Goal: Entertainment & Leisure: Browse casually

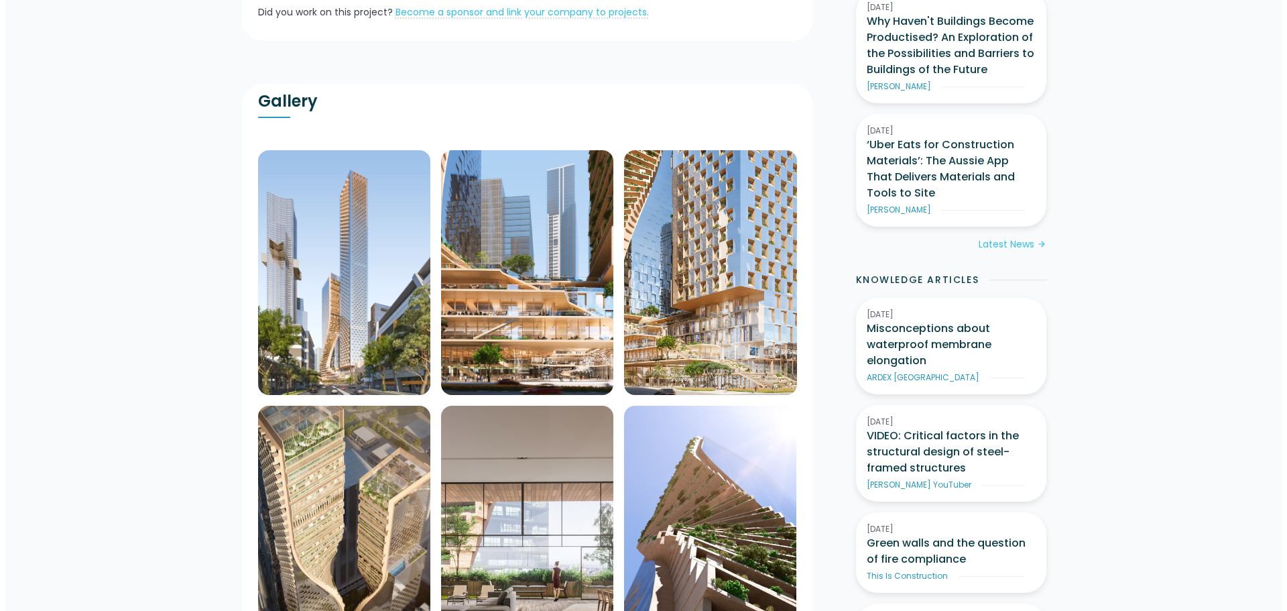
scroll to position [536, 0]
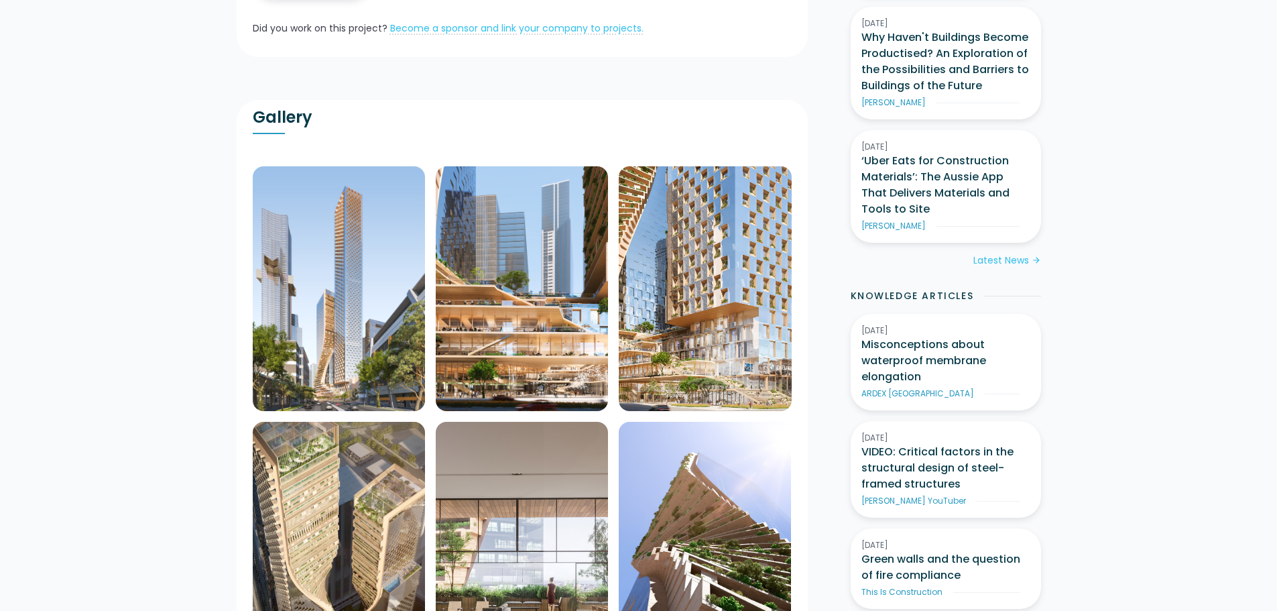
click at [369, 301] on img at bounding box center [339, 288] width 172 height 244
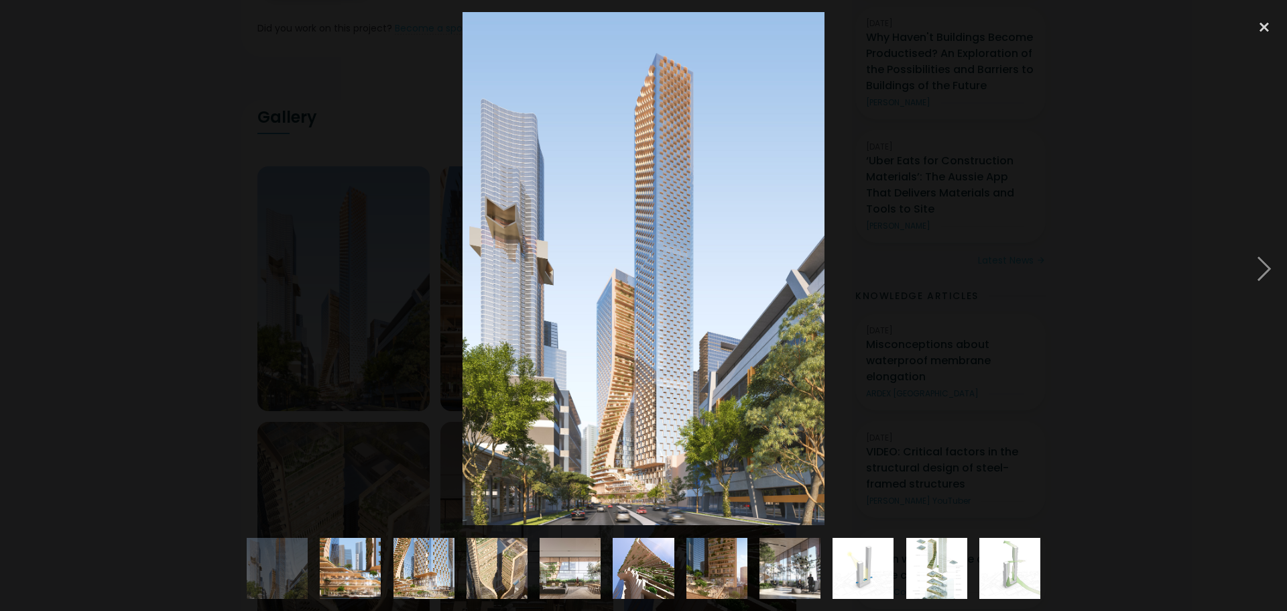
click at [358, 572] on img at bounding box center [350, 568] width 87 height 61
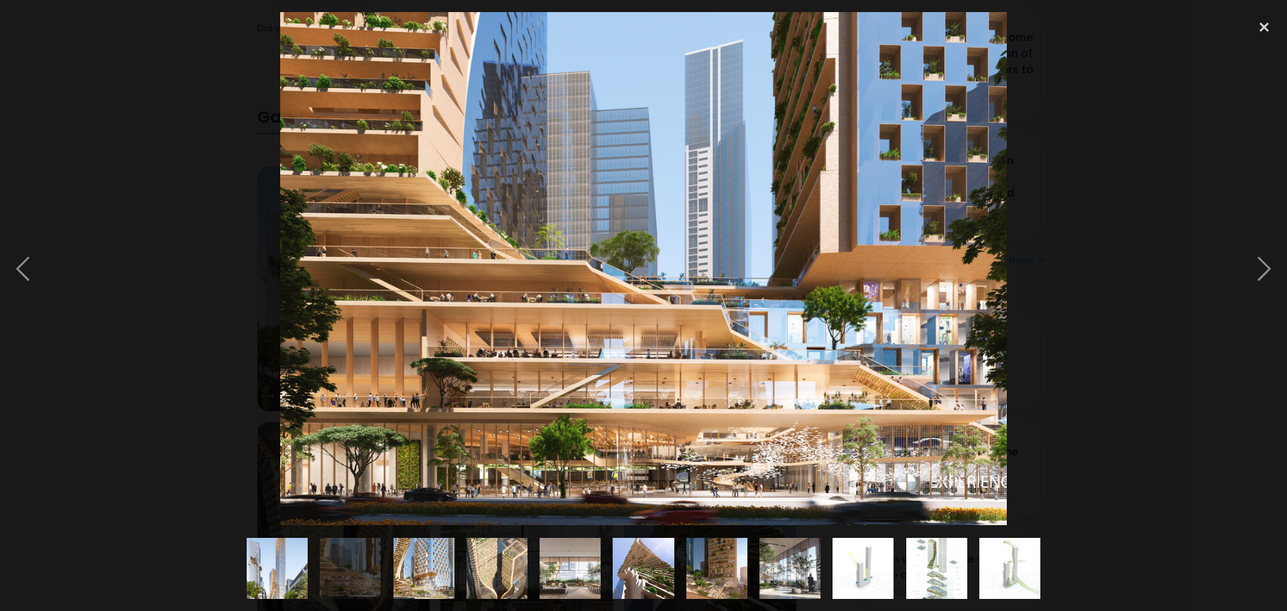
drag, startPoint x: 712, startPoint y: 262, endPoint x: 425, endPoint y: 566, distance: 418.4
click at [425, 566] on img at bounding box center [424, 568] width 87 height 61
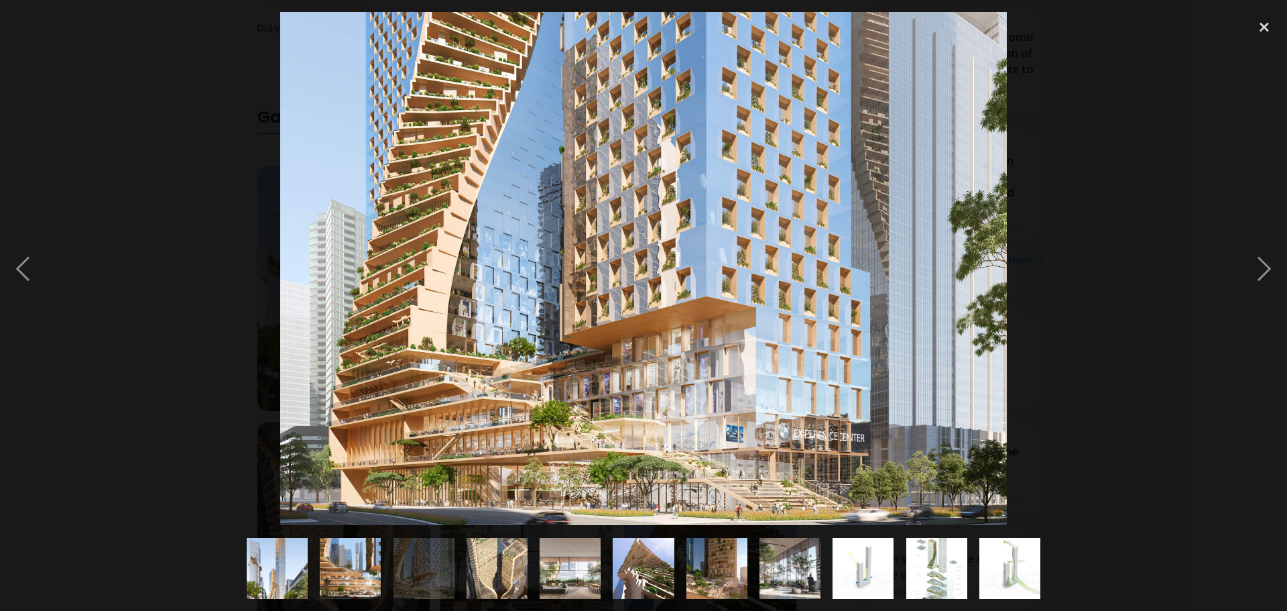
click at [475, 571] on img at bounding box center [497, 568] width 61 height 87
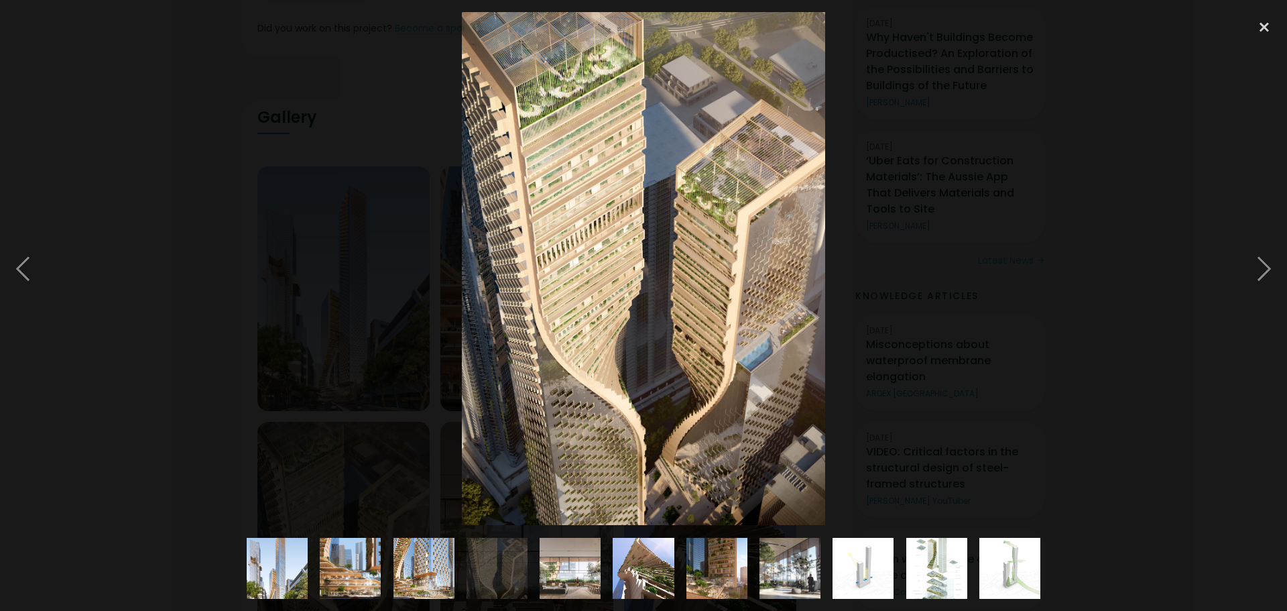
click at [654, 573] on img at bounding box center [643, 568] width 61 height 87
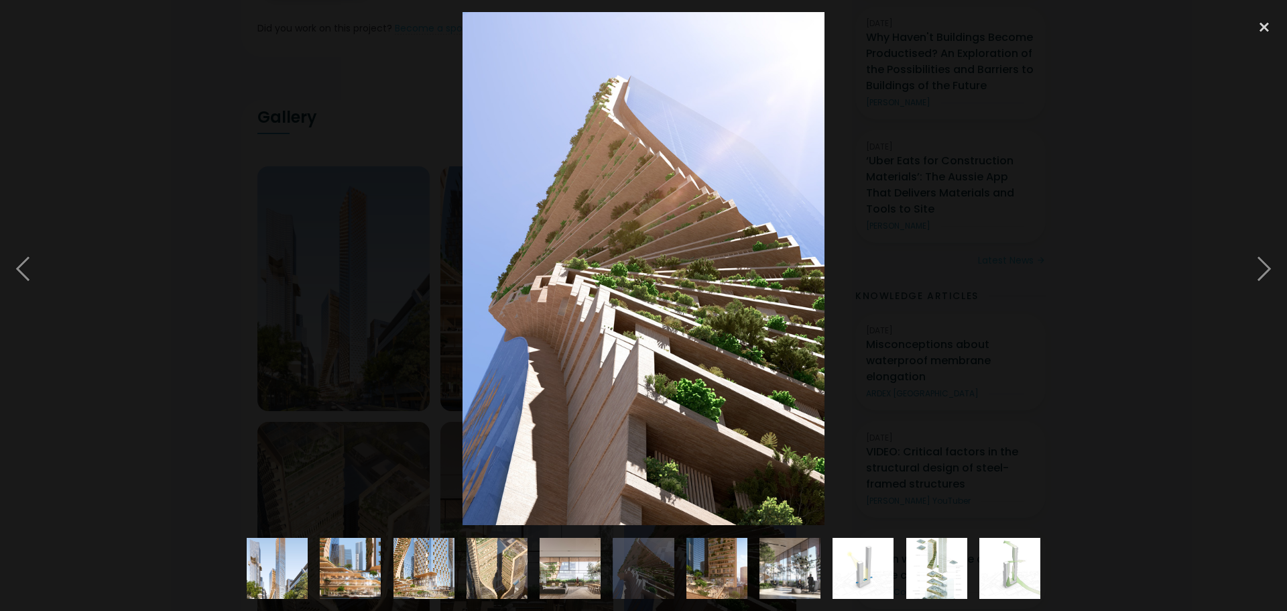
click at [708, 575] on img at bounding box center [717, 568] width 87 height 61
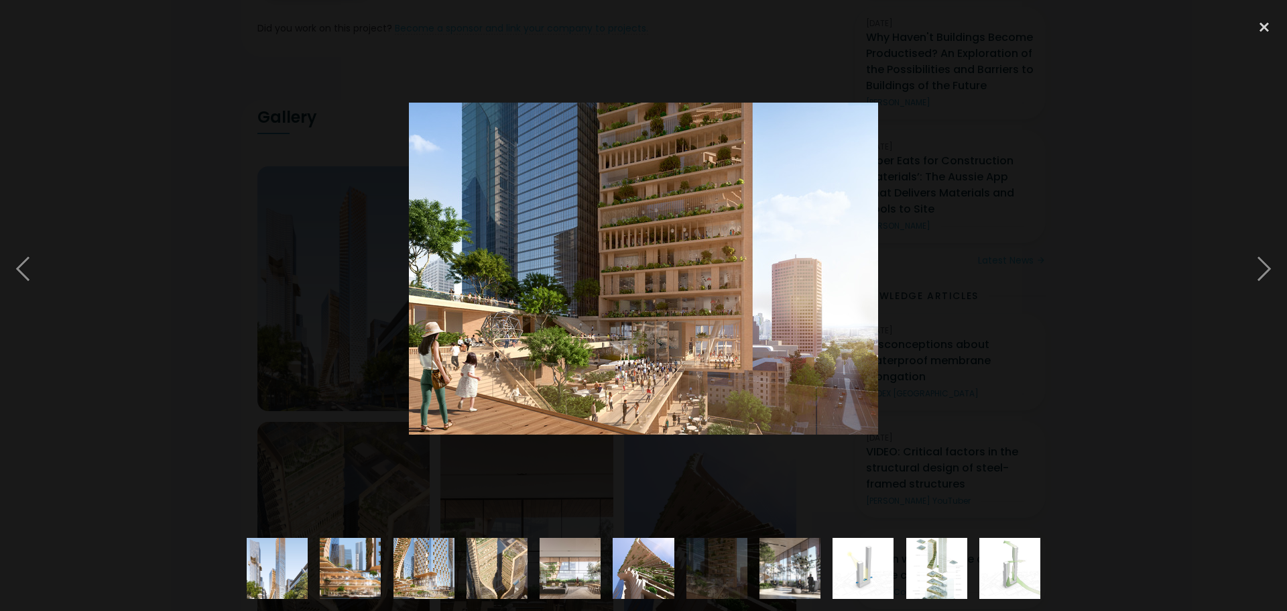
click at [803, 585] on img at bounding box center [790, 568] width 109 height 61
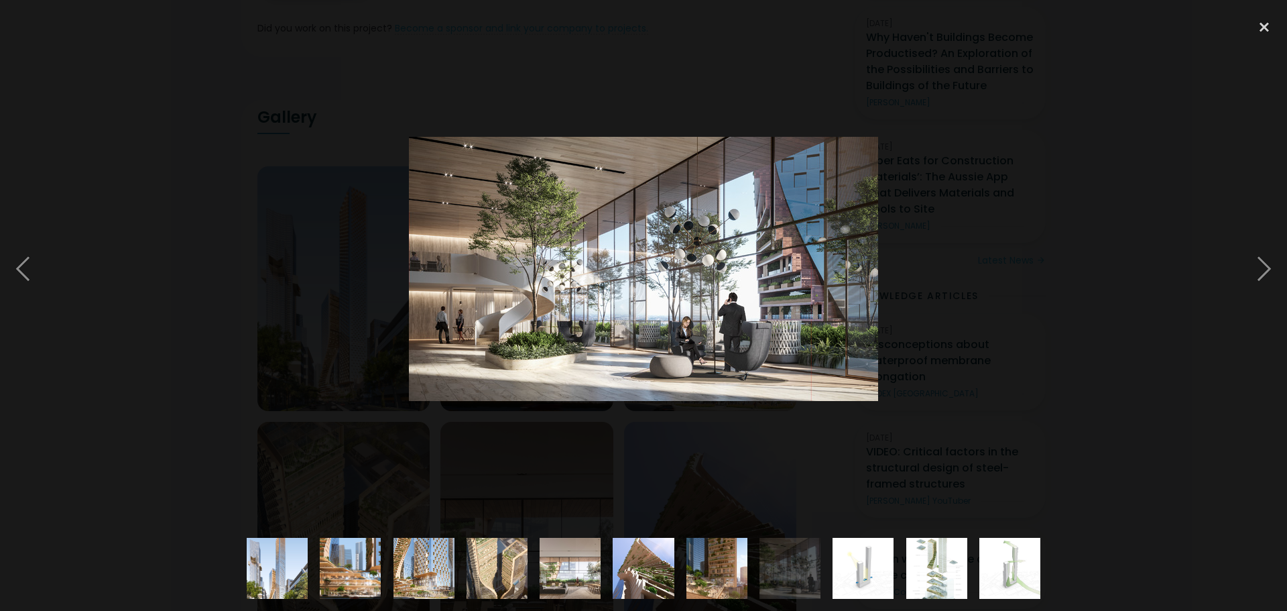
click at [855, 583] on img at bounding box center [863, 568] width 87 height 61
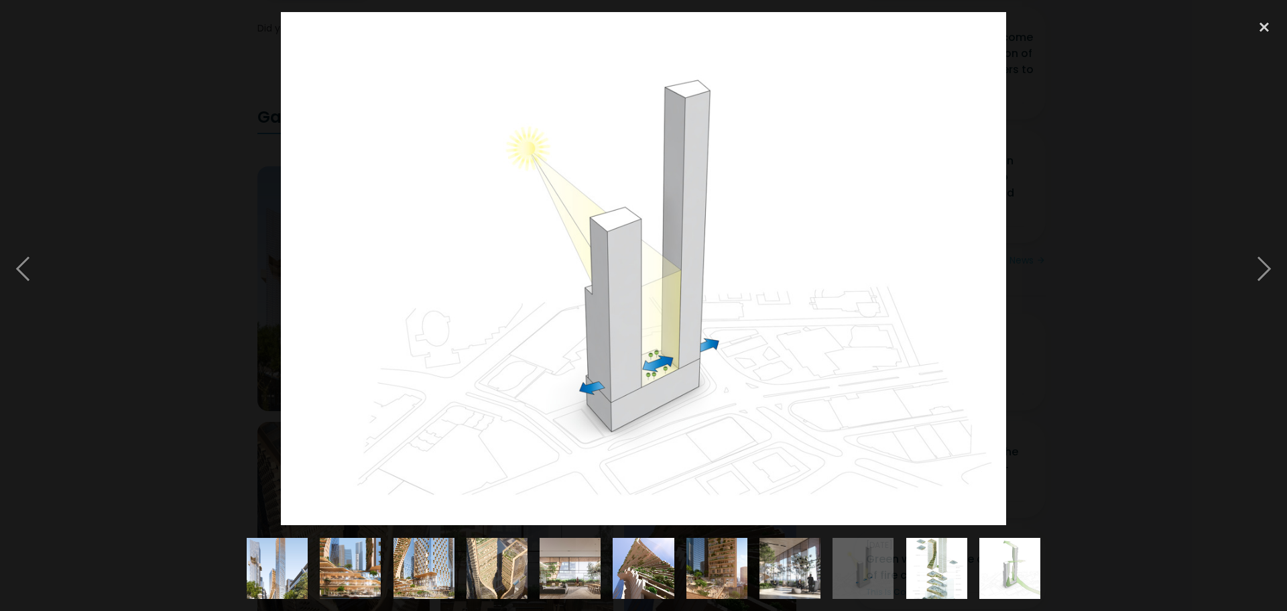
click at [958, 572] on img at bounding box center [937, 568] width 61 height 86
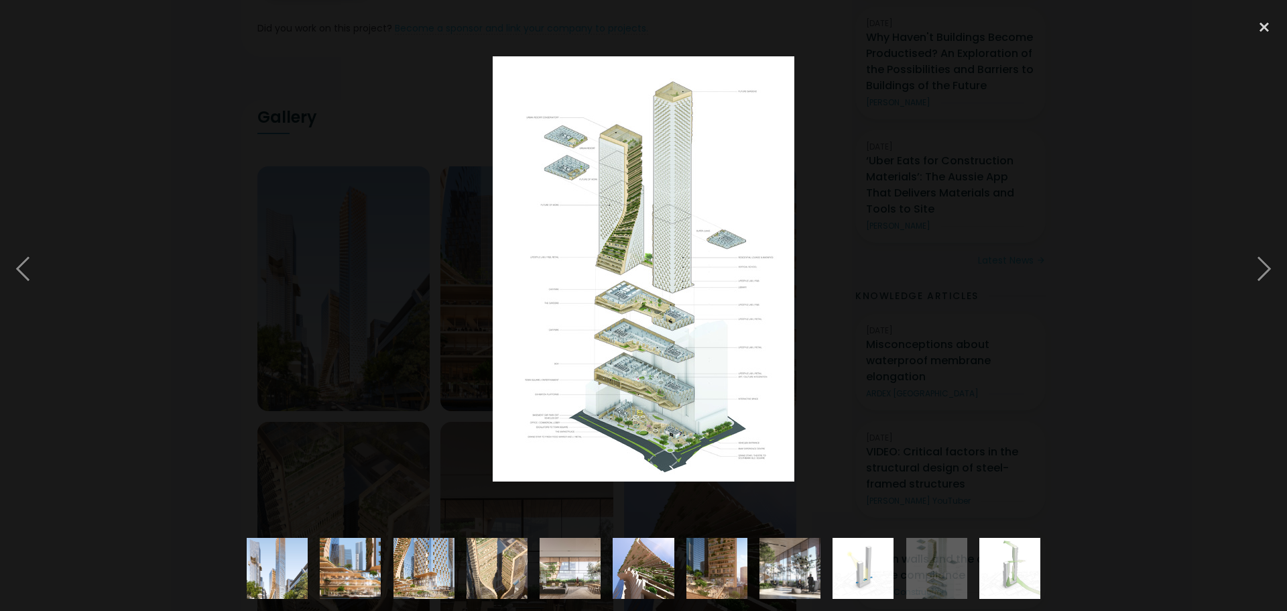
click at [991, 562] on img at bounding box center [1010, 568] width 87 height 61
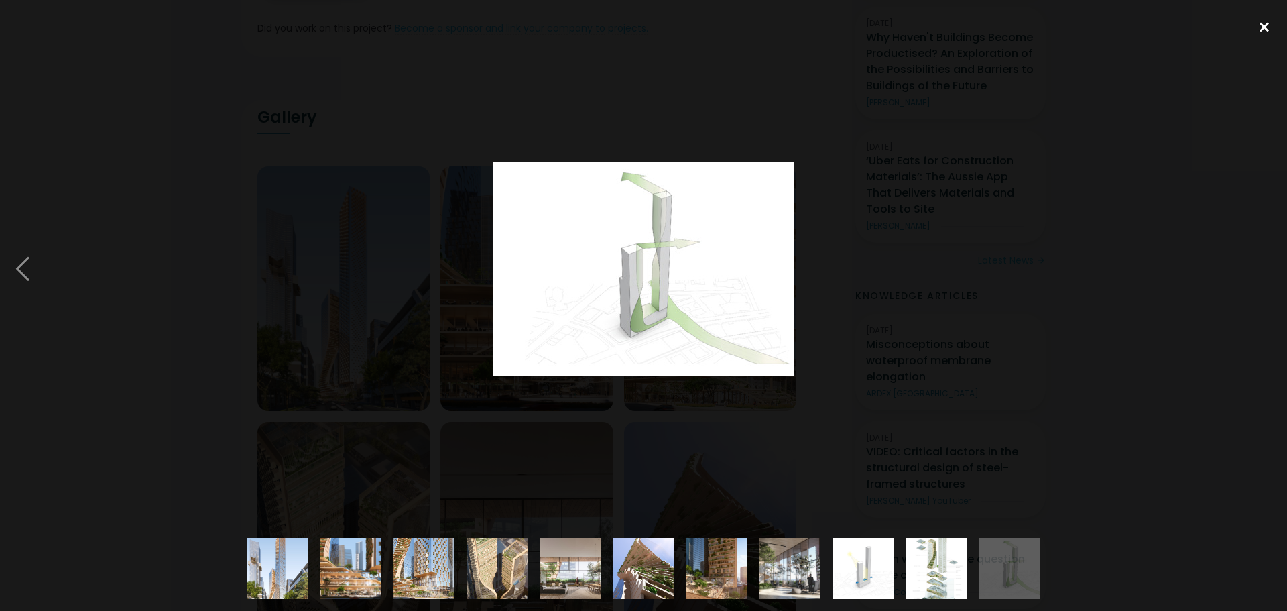
click at [1264, 31] on div at bounding box center [1265, 27] width 46 height 30
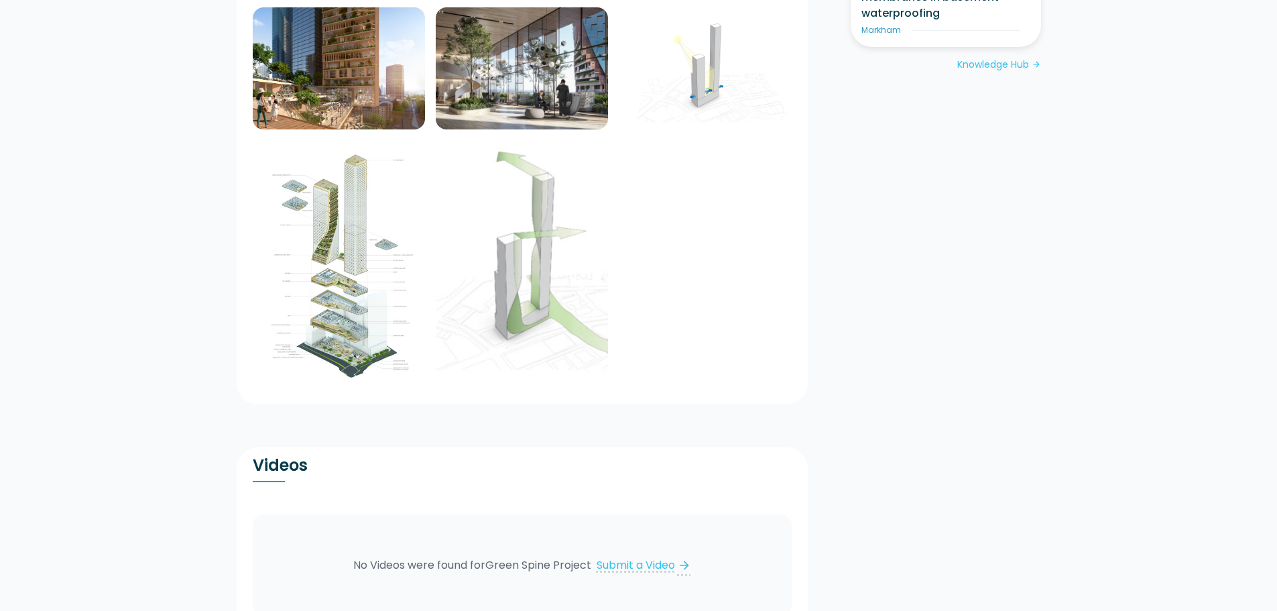
scroll to position [1207, 0]
